Goal: Navigation & Orientation: Find specific page/section

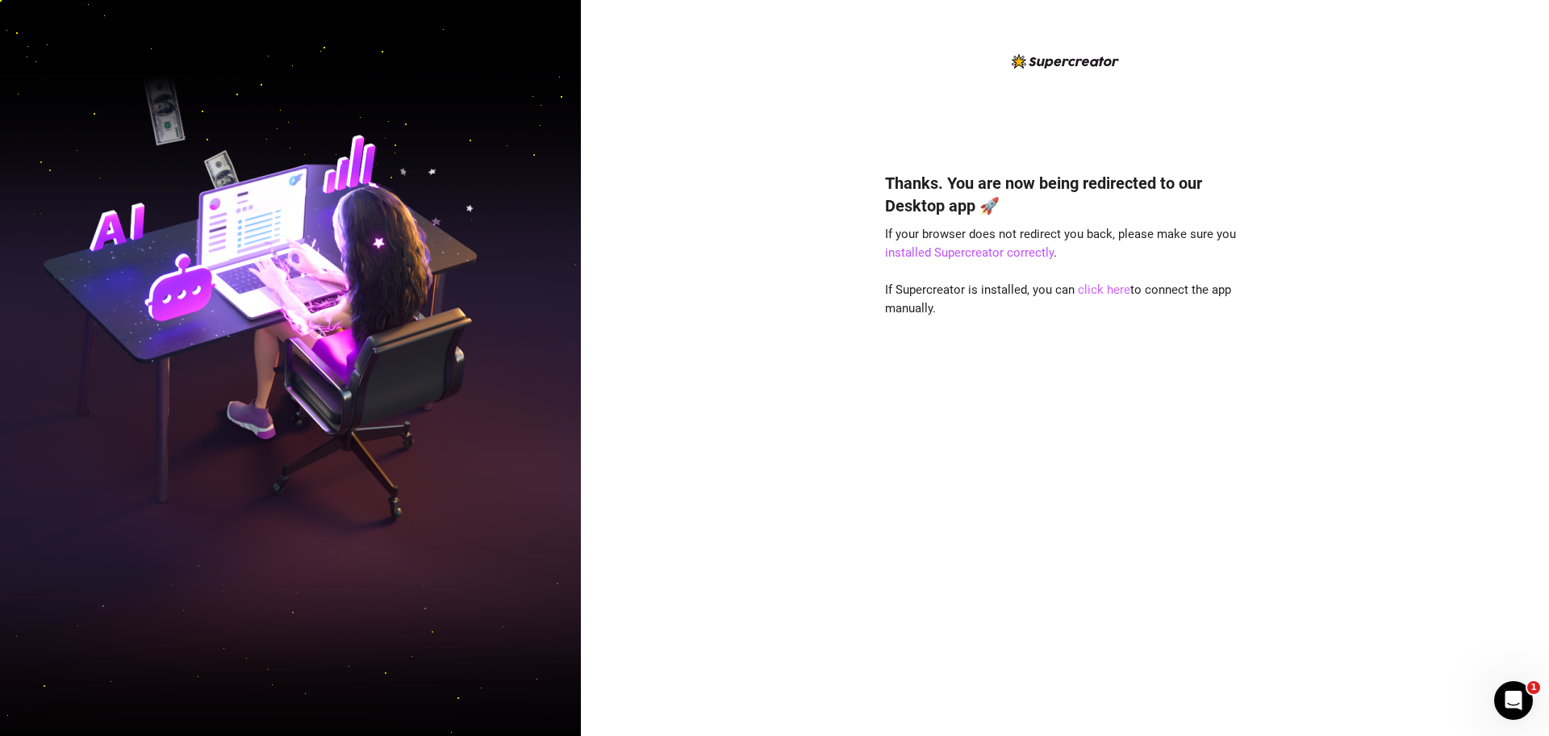
click at [1110, 294] on link "click here" at bounding box center [1104, 289] width 52 height 15
click at [1100, 294] on link "click here" at bounding box center [1104, 289] width 52 height 15
